Goal: Check status: Check status

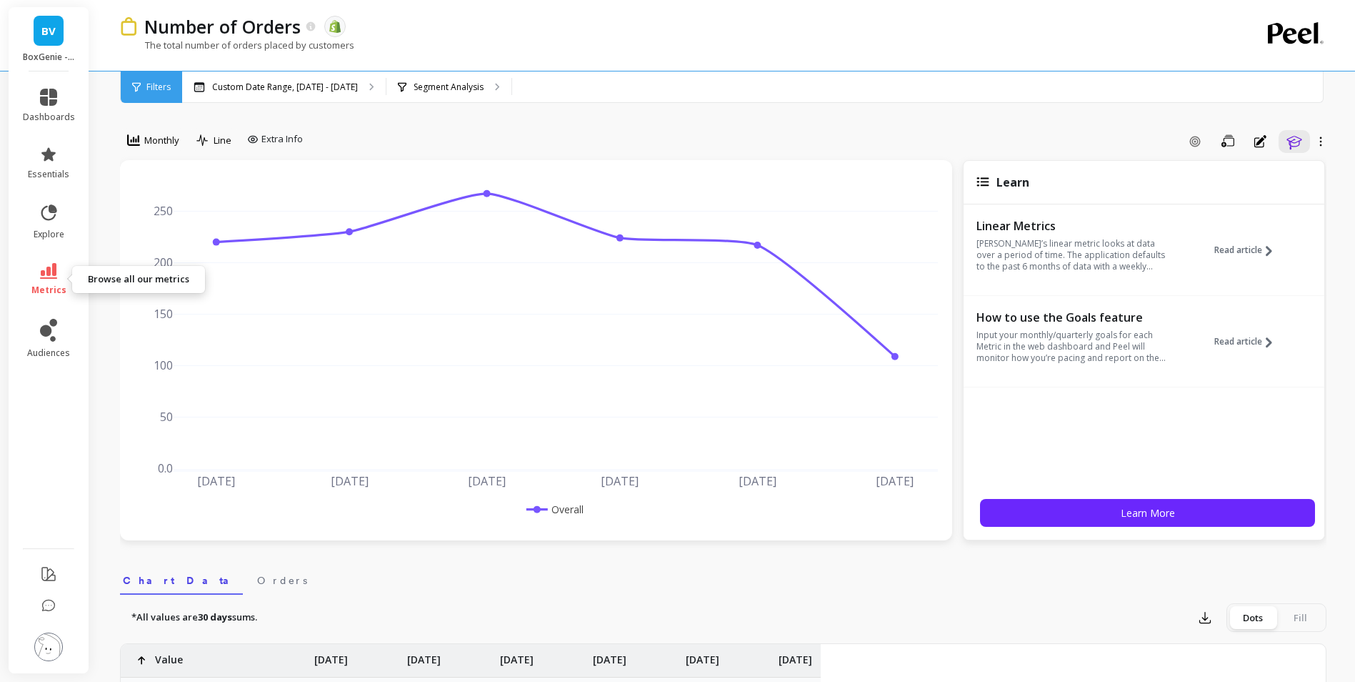
click at [48, 274] on icon at bounding box center [48, 271] width 17 height 16
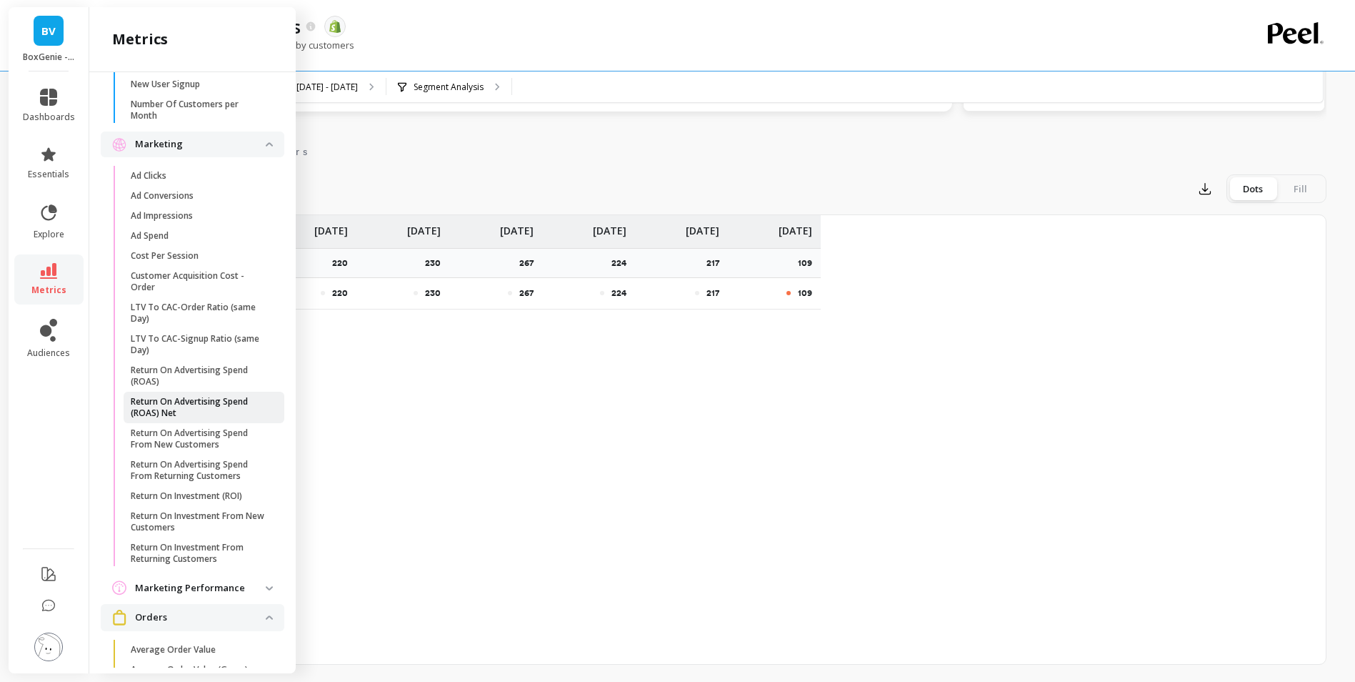
scroll to position [1067, 0]
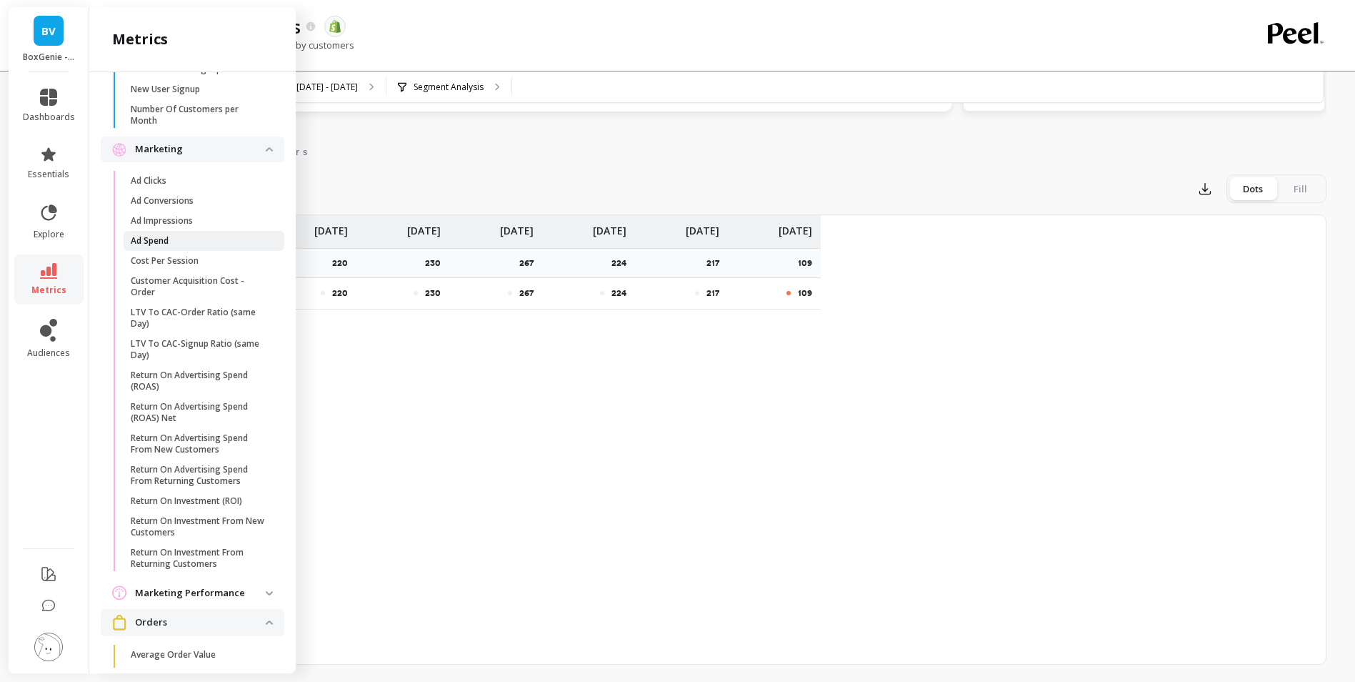
click at [187, 246] on span "Ad Spend" at bounding box center [199, 240] width 136 height 11
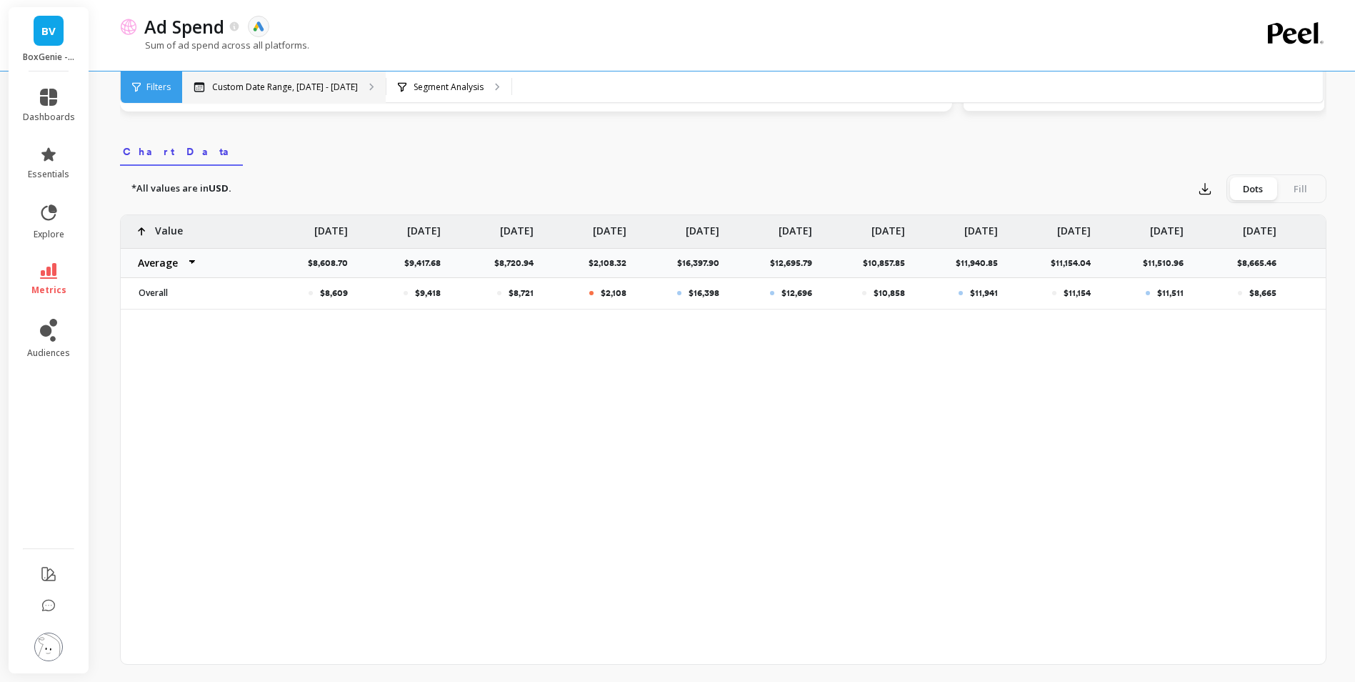
click at [369, 84] on div "Custom Date Range, [DATE] - [DATE]" at bounding box center [284, 86] width 204 height 31
click at [844, 320] on div "$8,609 $9,418 $8,721 $2,108 $16,398 $12,696 $10,858 $11,941 $11,154 $11,511 $8,…" at bounding box center [723, 440] width 1205 height 450
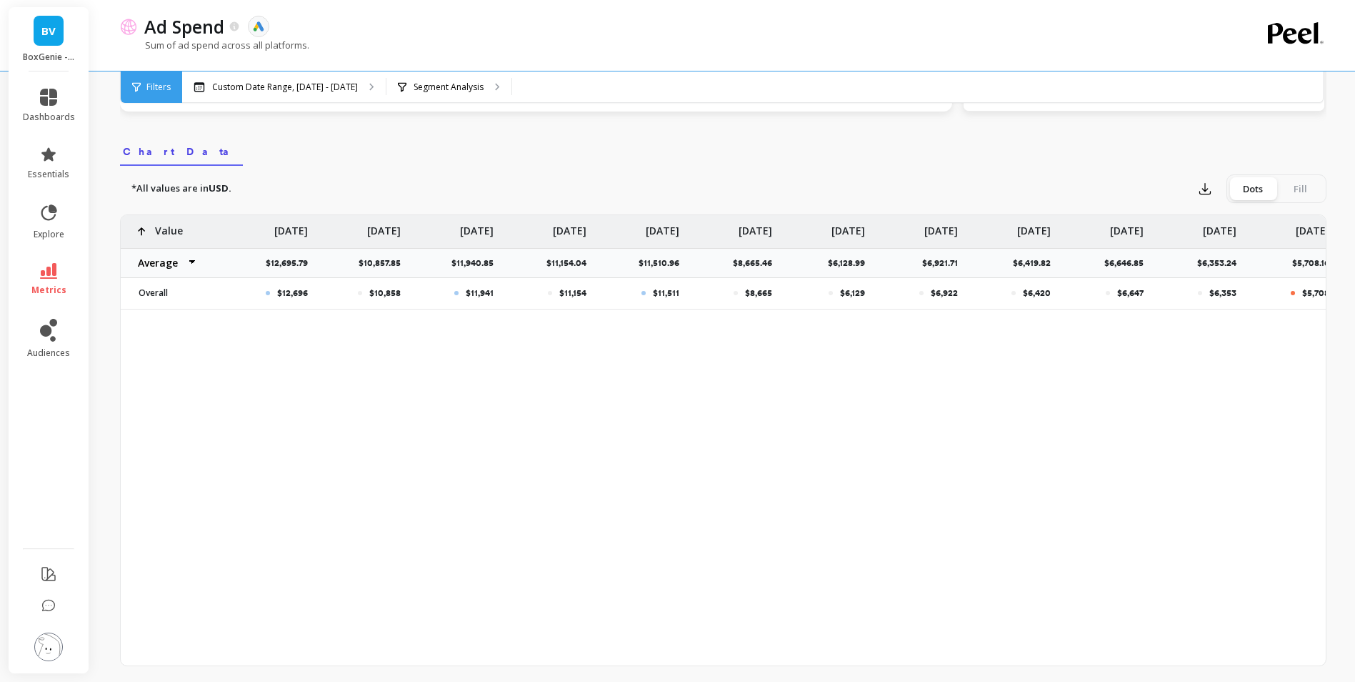
scroll to position [0, 571]
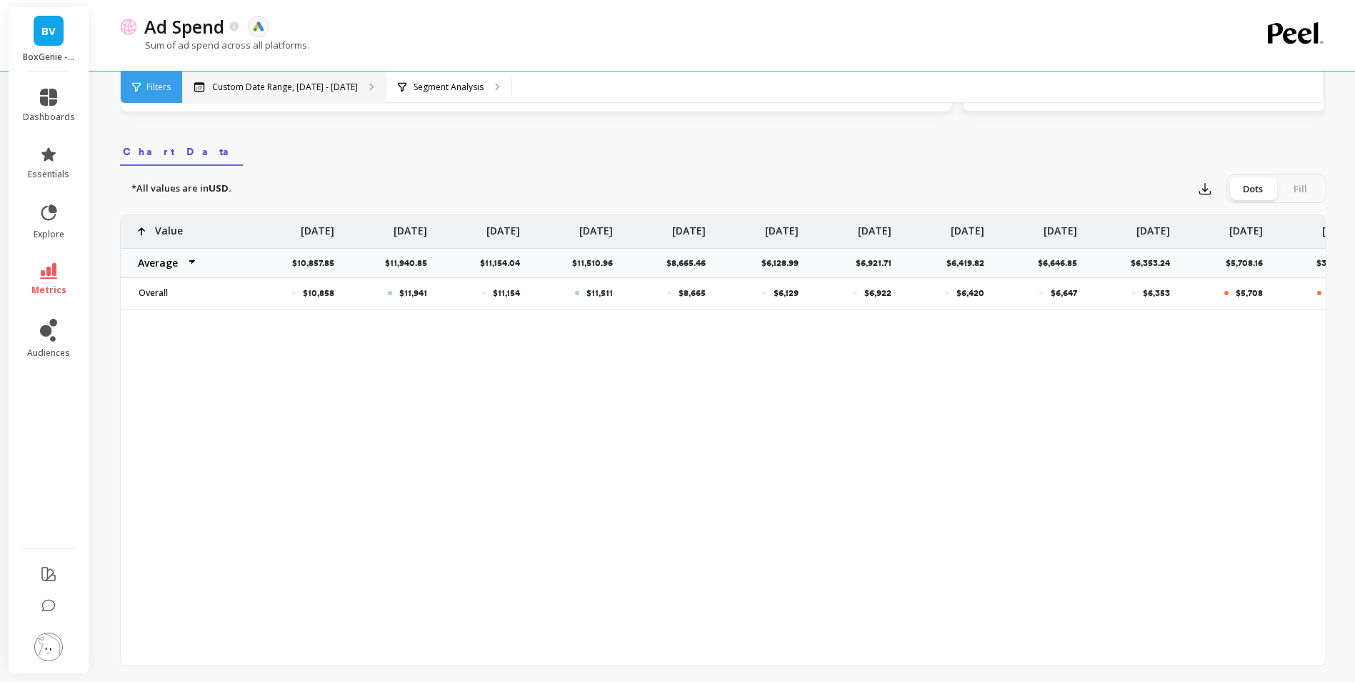
click at [259, 90] on p "Custom Date Range, [DATE] - [DATE]" at bounding box center [285, 86] width 146 height 11
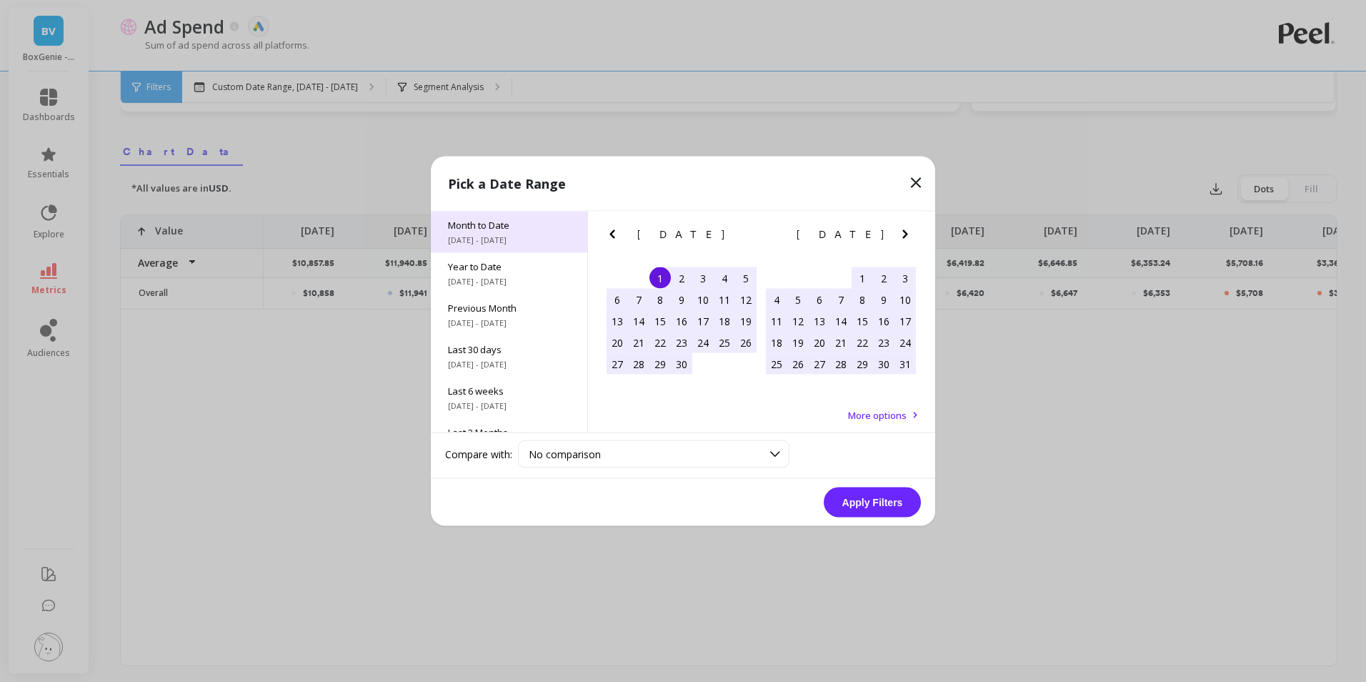
click at [505, 226] on span "Month to Date" at bounding box center [509, 225] width 122 height 13
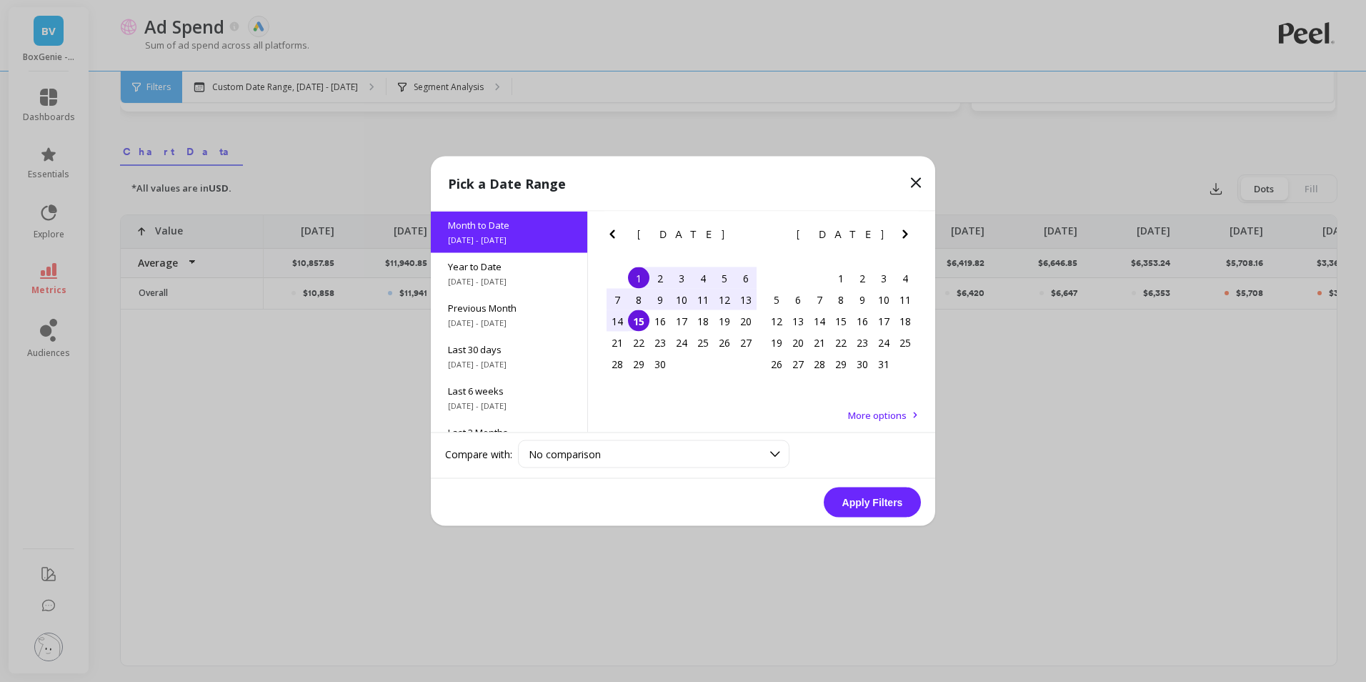
click at [854, 502] on button "Apply Filters" at bounding box center [872, 502] width 97 height 30
